Goal: Task Accomplishment & Management: Complete application form

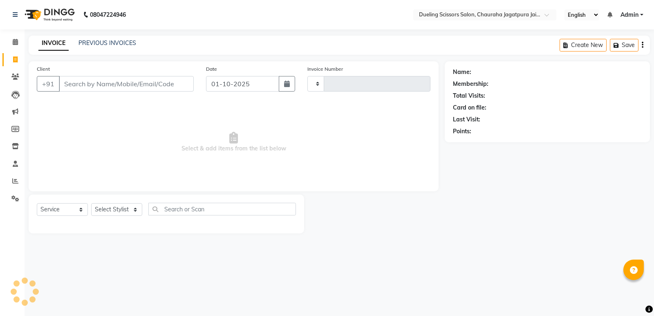
select select "service"
type input "0193"
select select "6993"
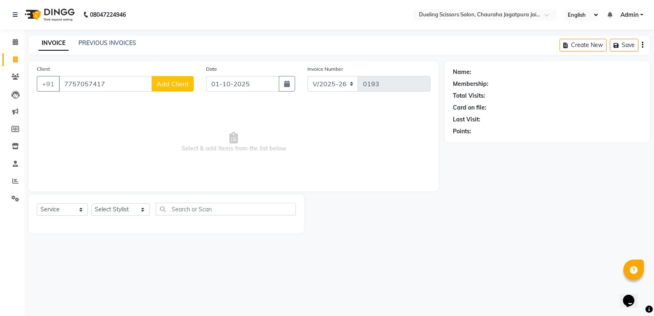
type input "7757057417"
click at [170, 84] on span "Add Client" at bounding box center [173, 84] width 32 height 8
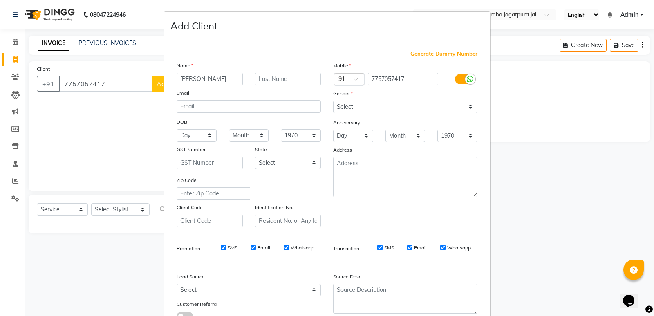
type input "[PERSON_NAME]"
click at [260, 81] on input "text" at bounding box center [288, 79] width 66 height 13
type input "garg"
click at [368, 110] on select "Select [DEMOGRAPHIC_DATA] [DEMOGRAPHIC_DATA] Other Prefer Not To Say" at bounding box center [405, 107] width 144 height 13
select select "[DEMOGRAPHIC_DATA]"
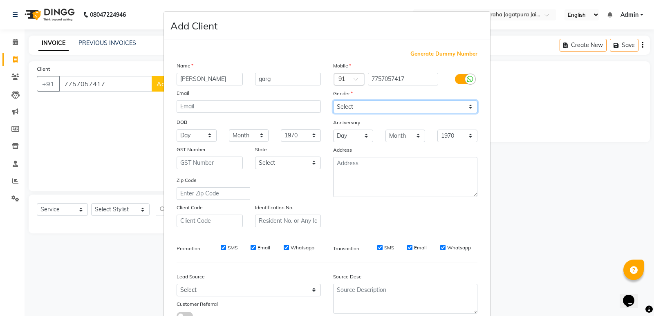
click at [333, 101] on select "Select [DEMOGRAPHIC_DATA] [DEMOGRAPHIC_DATA] Other Prefer Not To Say" at bounding box center [405, 107] width 144 height 13
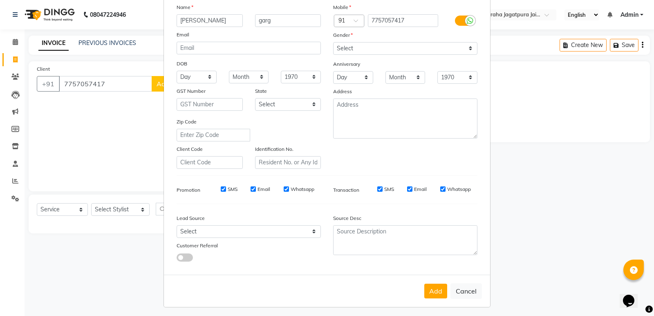
scroll to position [59, 0]
click at [429, 288] on button "Add" at bounding box center [435, 290] width 23 height 15
select select
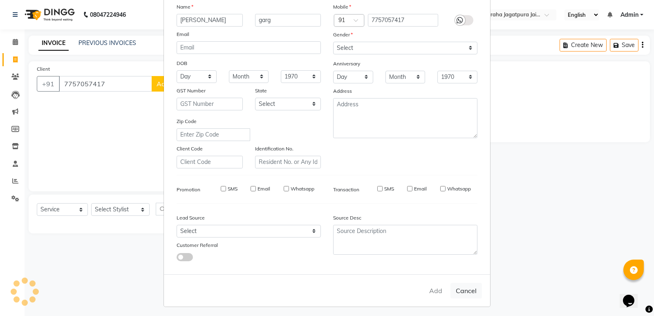
select select
checkbox input "false"
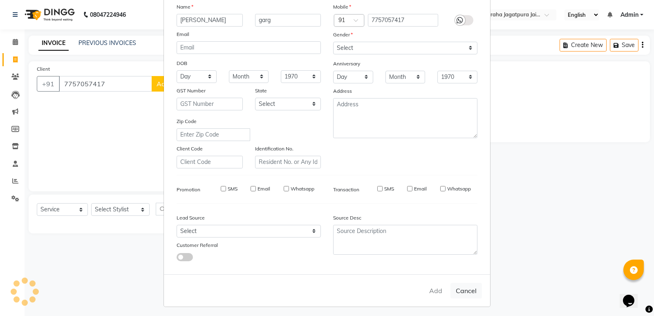
checkbox input "false"
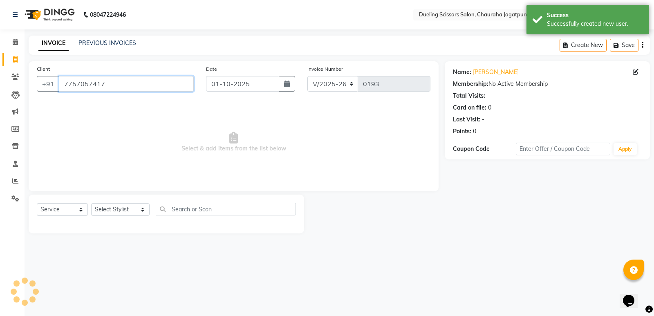
click at [133, 81] on input "7757057417" at bounding box center [126, 84] width 135 height 16
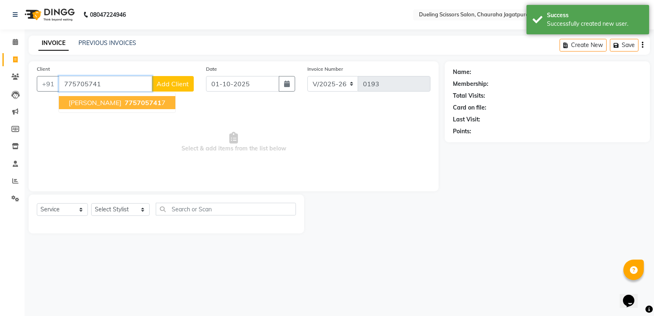
click at [121, 107] on button "[PERSON_NAME] 775705741 7" at bounding box center [117, 102] width 116 height 13
type input "7757057417"
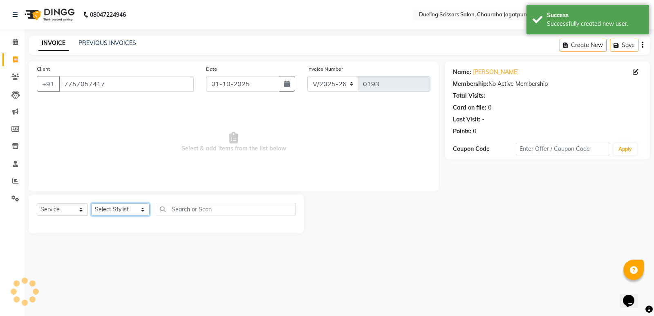
click at [115, 211] on select "Select Stylist [PERSON_NAME] [PERSON_NAME] [PERSON_NAME] [PERSON_NAME] [PERSON_…" at bounding box center [120, 209] width 58 height 13
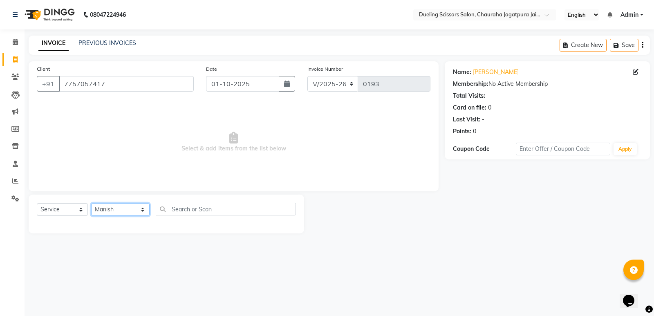
click at [91, 203] on select "Select Stylist [PERSON_NAME] [PERSON_NAME] [PERSON_NAME] [PERSON_NAME] [PERSON_…" at bounding box center [120, 209] width 58 height 13
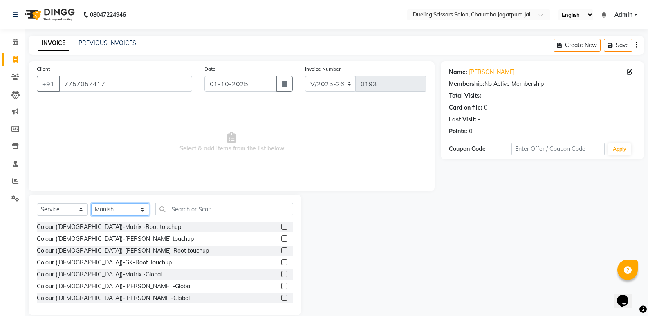
click at [121, 210] on select "Select Stylist [PERSON_NAME] [PERSON_NAME] [PERSON_NAME] [PERSON_NAME] [PERSON_…" at bounding box center [120, 209] width 58 height 13
select select "81704"
click at [91, 203] on select "Select Stylist [PERSON_NAME] [PERSON_NAME] [PERSON_NAME] [PERSON_NAME] [PERSON_…" at bounding box center [120, 209] width 58 height 13
click at [198, 208] on input "text" at bounding box center [224, 209] width 138 height 13
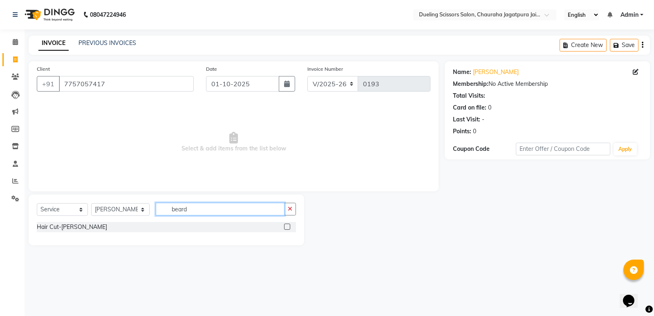
type input "beard"
click at [286, 226] on label at bounding box center [287, 227] width 6 height 6
click at [286, 226] on input "checkbox" at bounding box center [286, 226] width 5 height 5
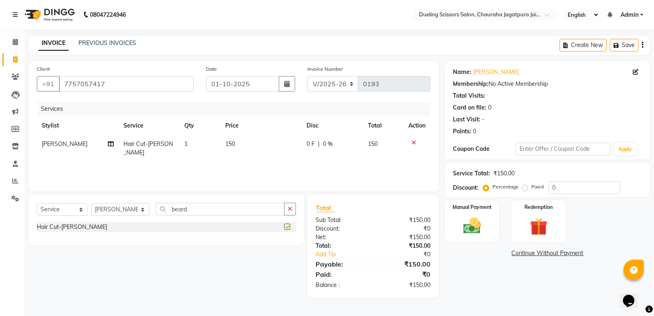
checkbox input "false"
click at [228, 211] on input "beard" at bounding box center [220, 209] width 129 height 13
type input "b"
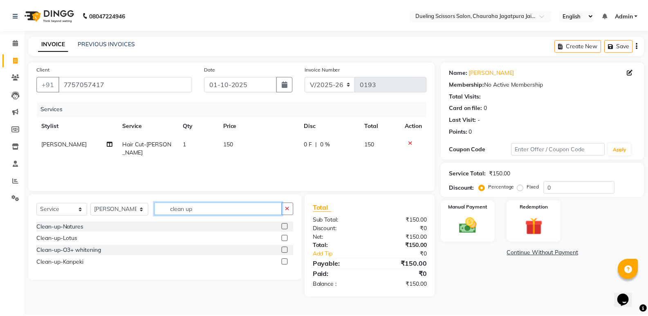
scroll to position [0, 6]
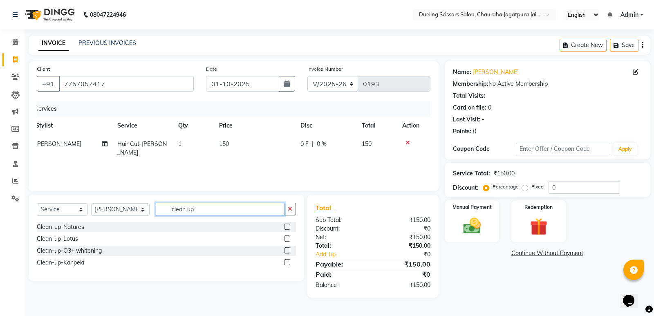
type input "clean up"
click at [287, 262] on label at bounding box center [287, 262] width 6 height 6
click at [287, 262] on input "checkbox" at bounding box center [286, 262] width 5 height 5
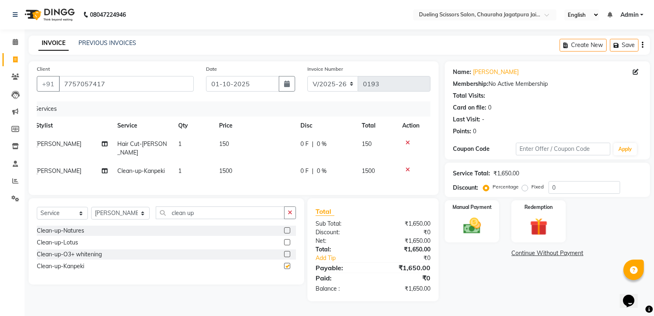
checkbox input "false"
click at [576, 190] on input "0" at bounding box center [584, 187] width 72 height 13
type input "1"
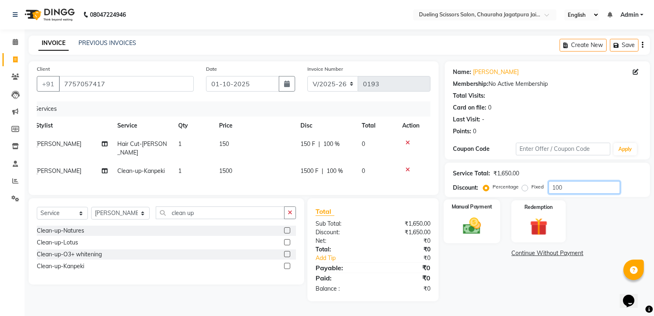
type input "100"
click at [490, 220] on div "Manual Payment" at bounding box center [472, 221] width 56 height 44
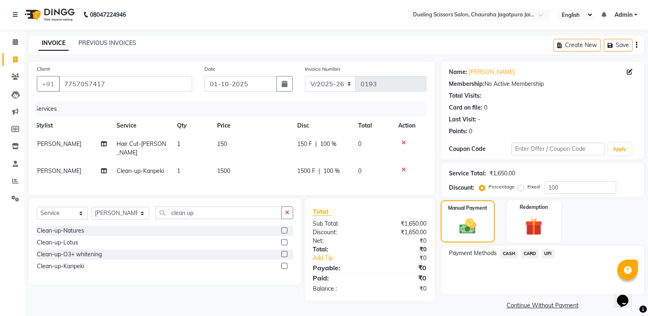
click at [527, 187] on label "Fixed" at bounding box center [533, 186] width 12 height 7
click at [522, 187] on input "Fixed" at bounding box center [522, 187] width 6 height 6
radio input "true"
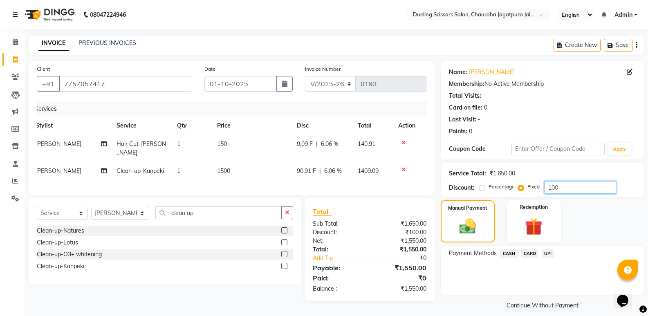
click at [586, 186] on input "100" at bounding box center [580, 187] width 72 height 13
type input "1"
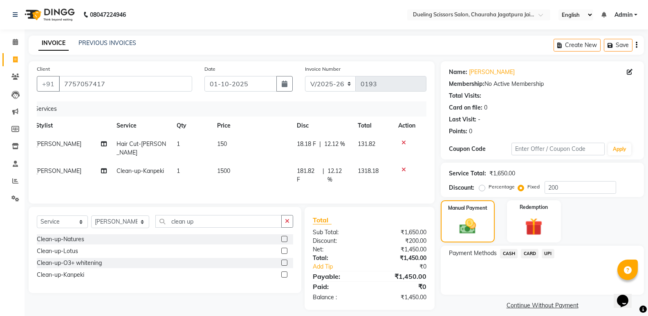
click at [625, 221] on div "Manual Payment Redemption" at bounding box center [541, 221] width 215 height 42
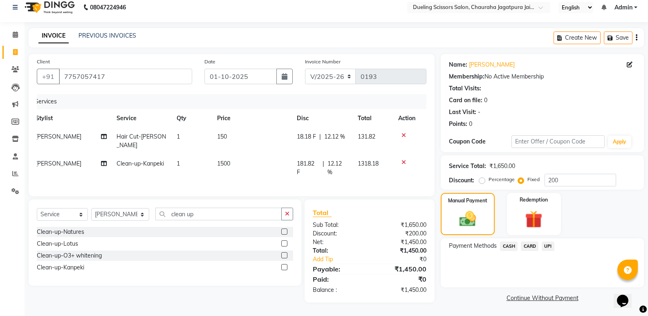
scroll to position [8, 0]
click at [550, 244] on span "UPI" at bounding box center [547, 245] width 13 height 9
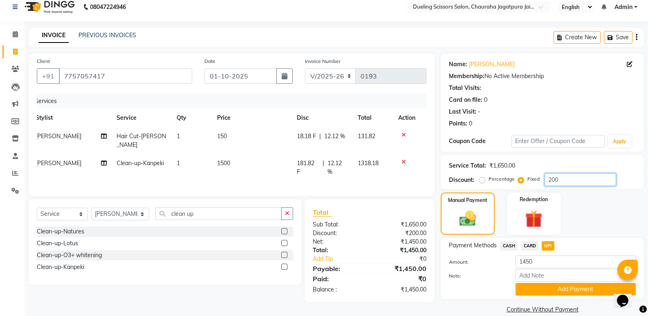
click at [589, 181] on input "200" at bounding box center [580, 179] width 72 height 13
type input "250"
click at [614, 205] on div "Manual Payment Redemption" at bounding box center [541, 213] width 215 height 42
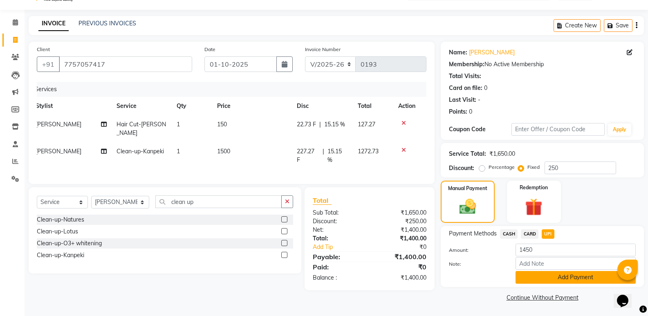
click at [555, 277] on button "Add Payment" at bounding box center [575, 277] width 120 height 13
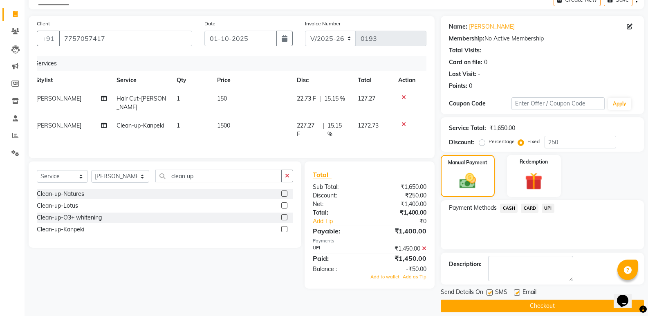
scroll to position [46, 0]
drag, startPoint x: 653, startPoint y: 264, endPoint x: 11, endPoint y: 3, distance: 693.8
click at [573, 304] on button "Checkout" at bounding box center [542, 305] width 203 height 13
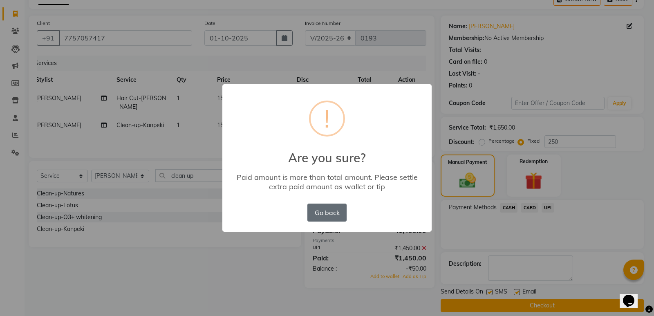
click at [338, 213] on button "Go back" at bounding box center [326, 213] width 39 height 18
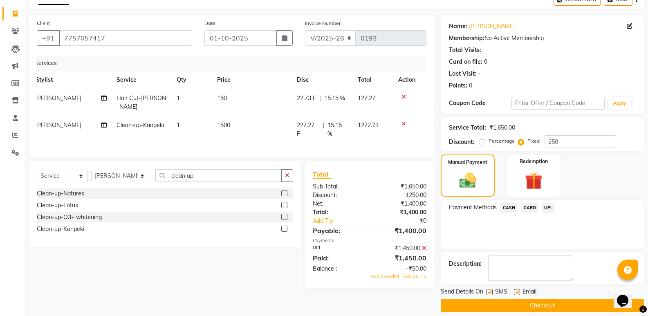
scroll to position [54, 0]
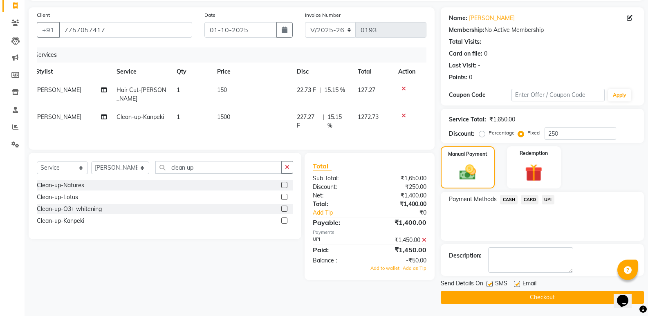
click at [546, 199] on span "UPI" at bounding box center [547, 199] width 13 height 9
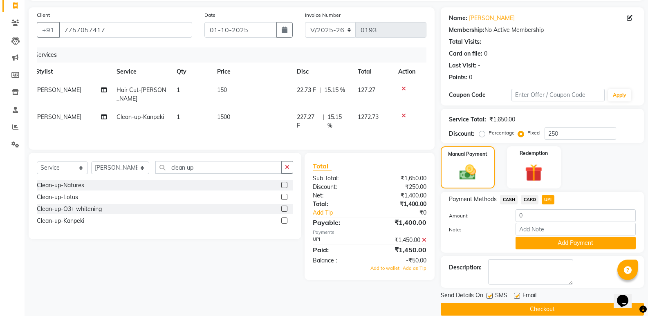
click at [548, 313] on button "Checkout" at bounding box center [542, 309] width 203 height 13
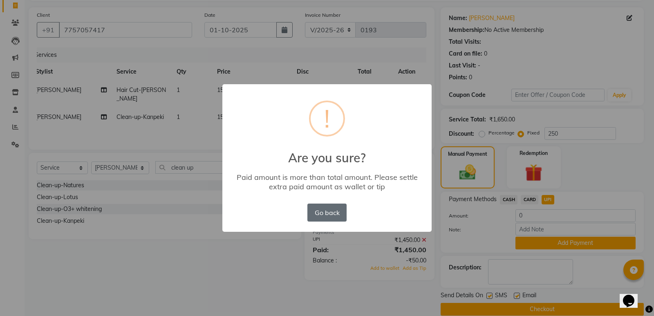
click at [339, 214] on button "Go back" at bounding box center [326, 213] width 39 height 18
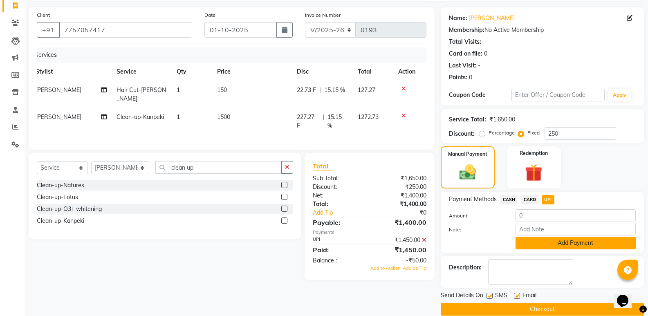
click at [557, 239] on button "Add Payment" at bounding box center [575, 243] width 120 height 13
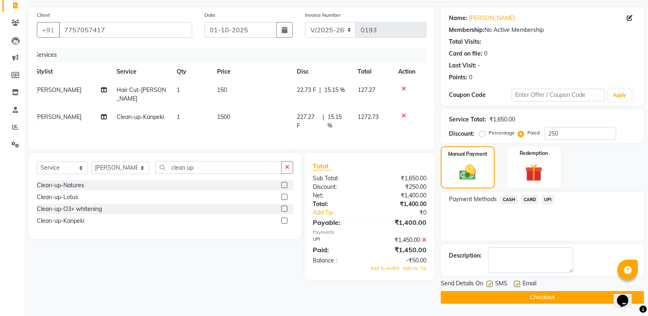
click at [517, 297] on button "Checkout" at bounding box center [542, 297] width 203 height 13
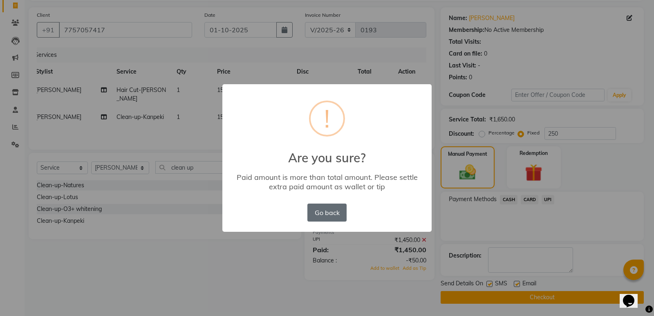
click at [334, 210] on button "Go back" at bounding box center [326, 213] width 39 height 18
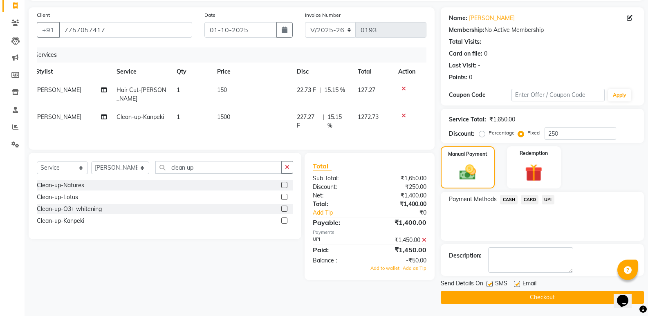
click at [512, 133] on label "Percentage" at bounding box center [501, 132] width 26 height 7
click at [486, 133] on input "Percentage" at bounding box center [484, 133] width 6 height 6
radio input "true"
type input "100"
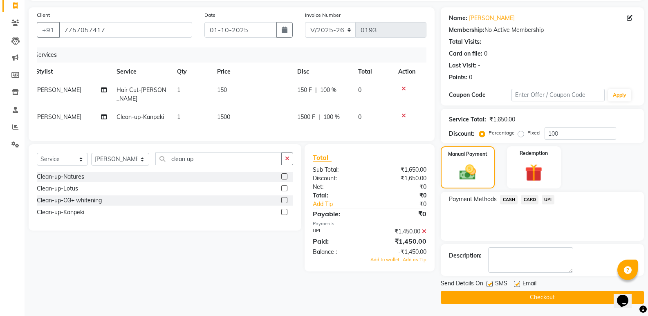
click at [527, 134] on label "Fixed" at bounding box center [533, 132] width 12 height 7
click at [521, 134] on input "Fixed" at bounding box center [522, 133] width 6 height 6
radio input "true"
drag, startPoint x: 563, startPoint y: 135, endPoint x: 492, endPoint y: 139, distance: 71.2
click at [493, 138] on div "Percentage Fixed 100" at bounding box center [548, 133] width 135 height 13
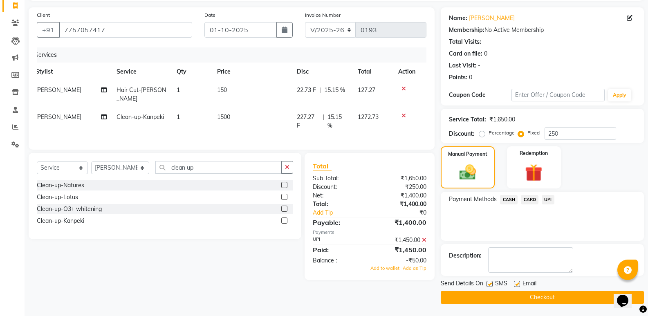
click at [612, 164] on div "Manual Payment Redemption" at bounding box center [541, 167] width 215 height 42
drag, startPoint x: 575, startPoint y: 130, endPoint x: 536, endPoint y: 137, distance: 39.9
click at [538, 136] on div "Percentage Fixed 250" at bounding box center [548, 133] width 135 height 13
click at [592, 166] on div "Manual Payment Redemption" at bounding box center [541, 167] width 215 height 42
click at [425, 237] on icon at bounding box center [424, 240] width 4 height 6
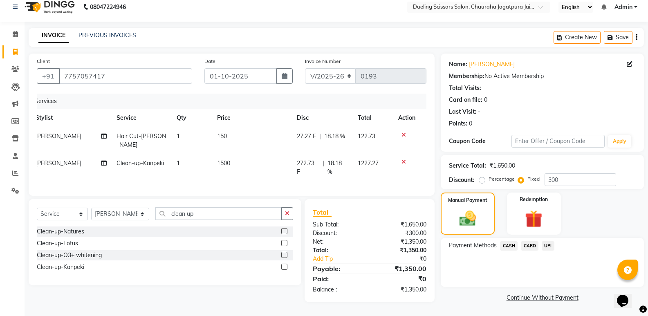
scroll to position [8, 0]
click at [572, 181] on input "300" at bounding box center [580, 179] width 72 height 13
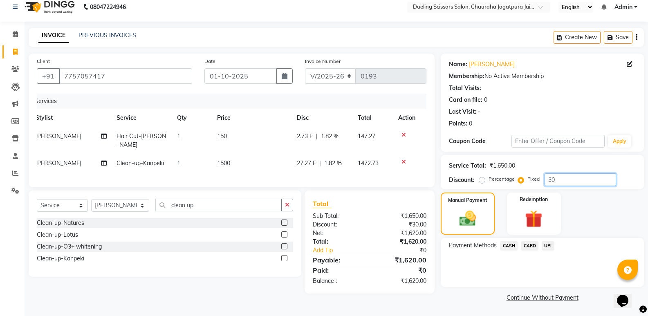
type input "3"
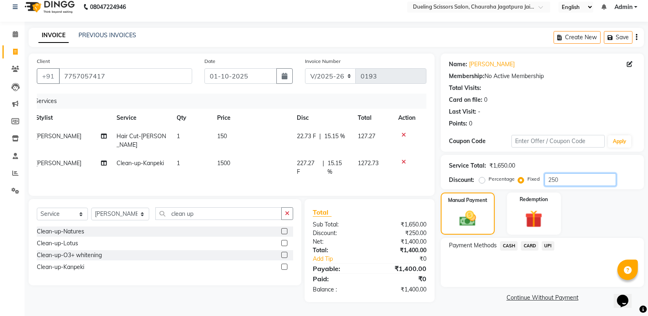
type input "250"
click at [551, 247] on span "UPI" at bounding box center [547, 245] width 13 height 9
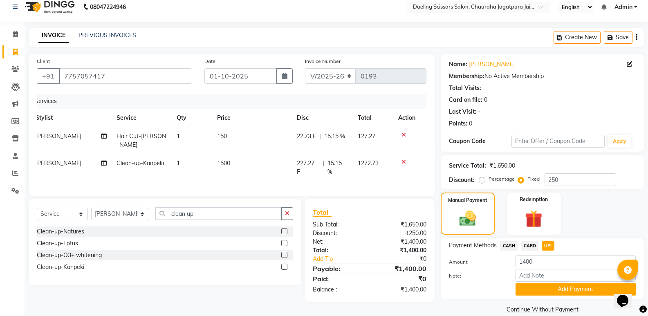
scroll to position [20, 0]
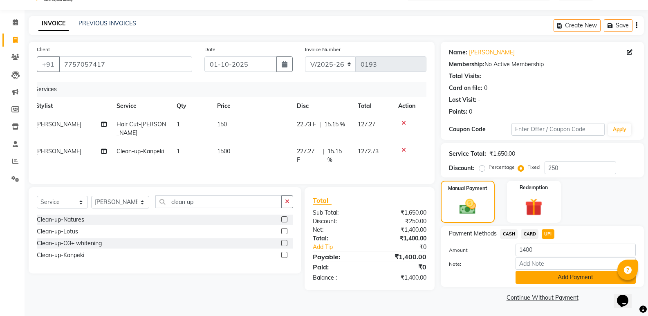
click at [552, 274] on button "Add Payment" at bounding box center [575, 277] width 120 height 13
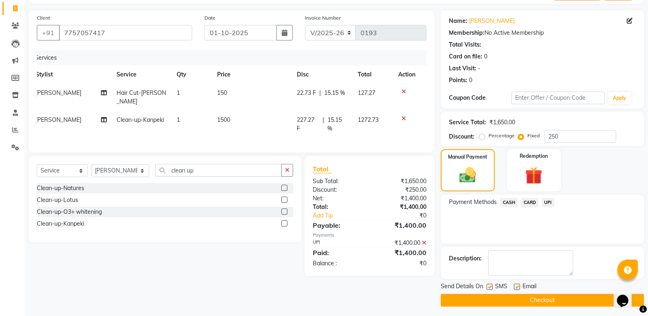
scroll to position [54, 0]
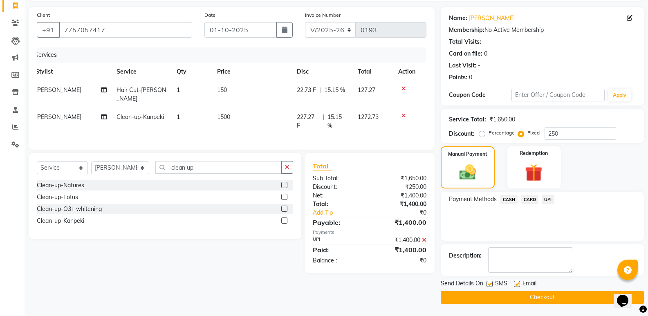
click at [548, 297] on button "Checkout" at bounding box center [542, 297] width 203 height 13
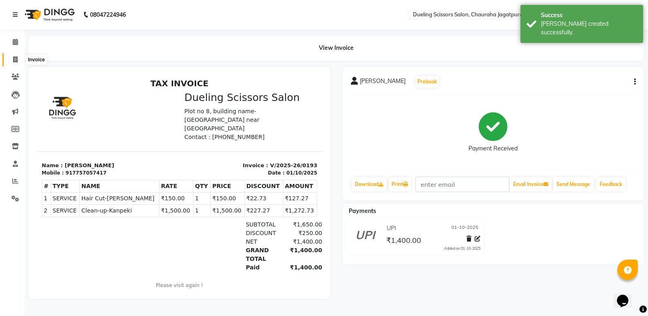
click at [16, 56] on span at bounding box center [15, 59] width 14 height 9
select select "service"
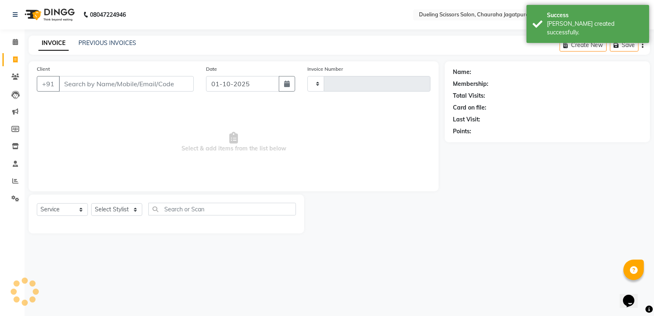
type input "0194"
select select "6993"
